Goal: Information Seeking & Learning: Check status

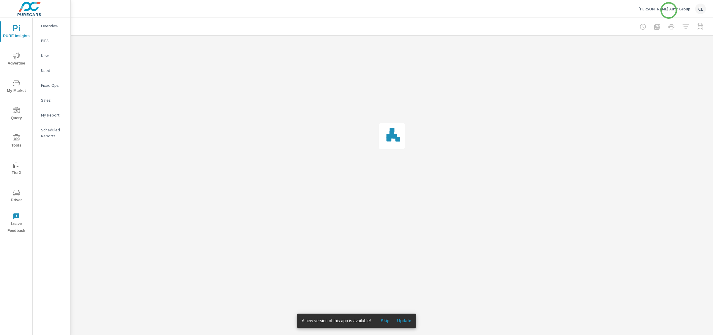
click at [669, 10] on p "[PERSON_NAME] Auto Group" at bounding box center [664, 8] width 52 height 5
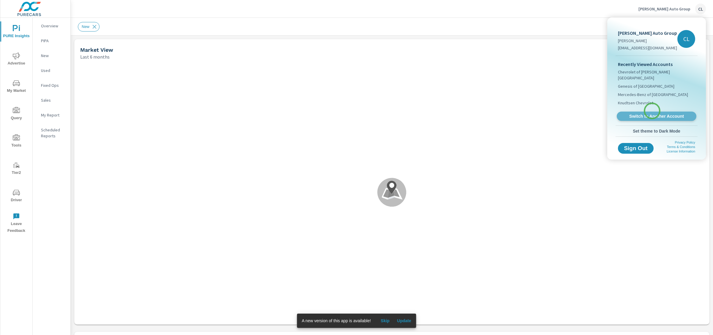
click at [652, 113] on span "Switch to Another Account" at bounding box center [656, 116] width 73 height 6
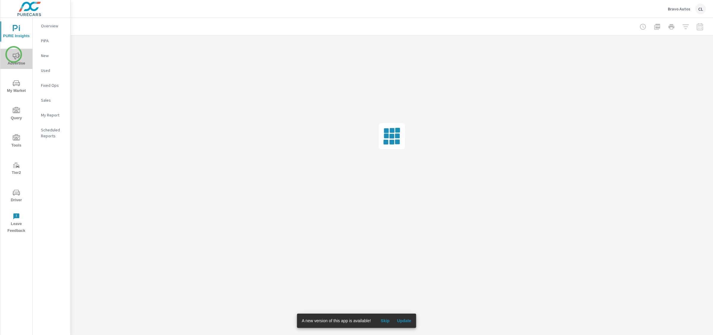
click at [14, 54] on icon "nav menu" at bounding box center [16, 55] width 7 height 7
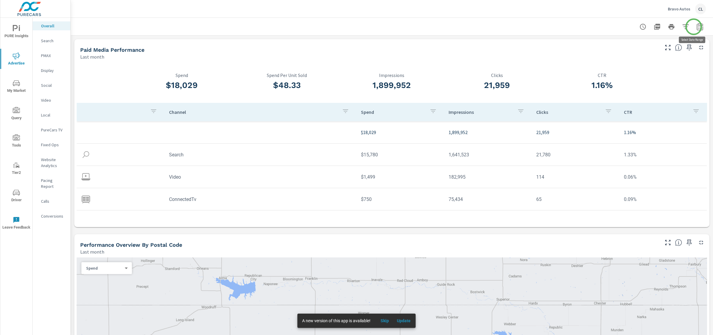
click at [696, 27] on icon "button" at bounding box center [699, 26] width 7 height 7
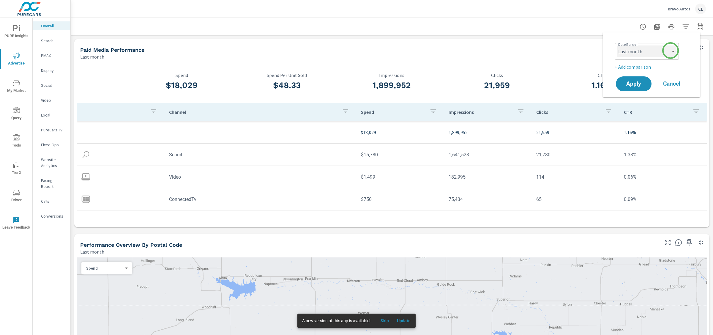
click at [670, 51] on select "Custom Yesterday Last week Last 7 days Last 14 days Last 30 days Last 45 days L…" at bounding box center [646, 51] width 59 height 12
click at [617, 45] on select "Custom Yesterday Last week Last 7 days Last 14 days Last 30 days Last 45 days L…" at bounding box center [646, 51] width 59 height 12
select select "Last year"
click at [638, 82] on span "Apply" at bounding box center [633, 84] width 24 height 6
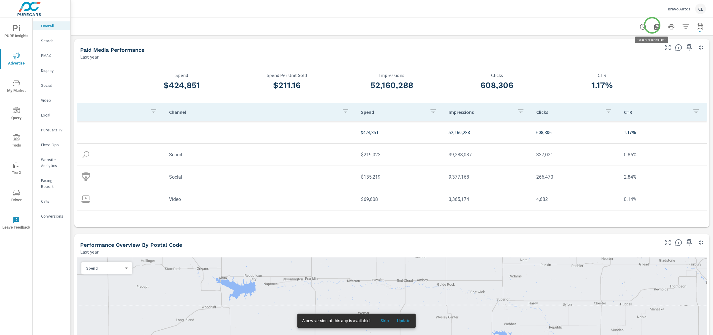
click at [654, 25] on icon "button" at bounding box center [657, 26] width 7 height 7
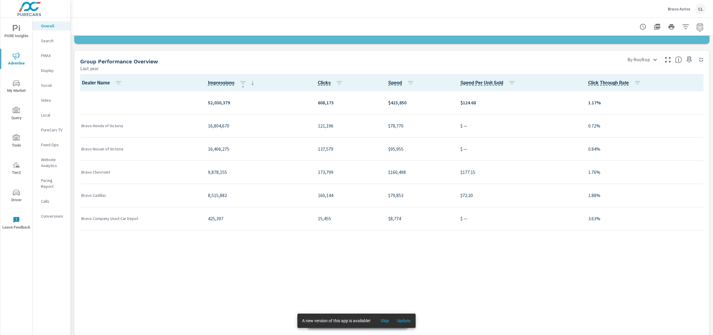
scroll to position [620, 0]
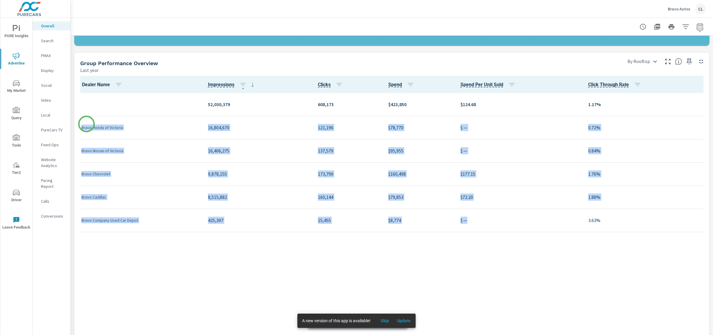
drag, startPoint x: 465, startPoint y: 222, endPoint x: 86, endPoint y: 124, distance: 391.0
click at [86, 124] on tbody "52,030,379 608,173 $423,850 $124.68 1.17% Bravo Honda of Victoria 16,804,670 12…" at bounding box center [392, 162] width 630 height 139
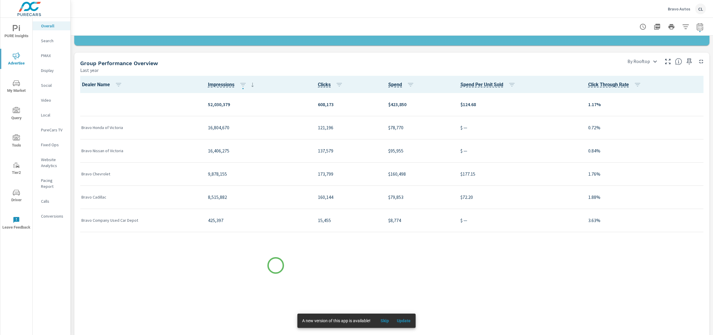
click at [276, 265] on div "Dealer Name Impressions Clicks Spend Spend Per Unit Sold Click Through Rate 52,…" at bounding box center [392, 206] width 630 height 260
click at [386, 319] on span "Skip" at bounding box center [385, 320] width 14 height 5
